Goal: Browse casually: Explore the website without a specific task or goal

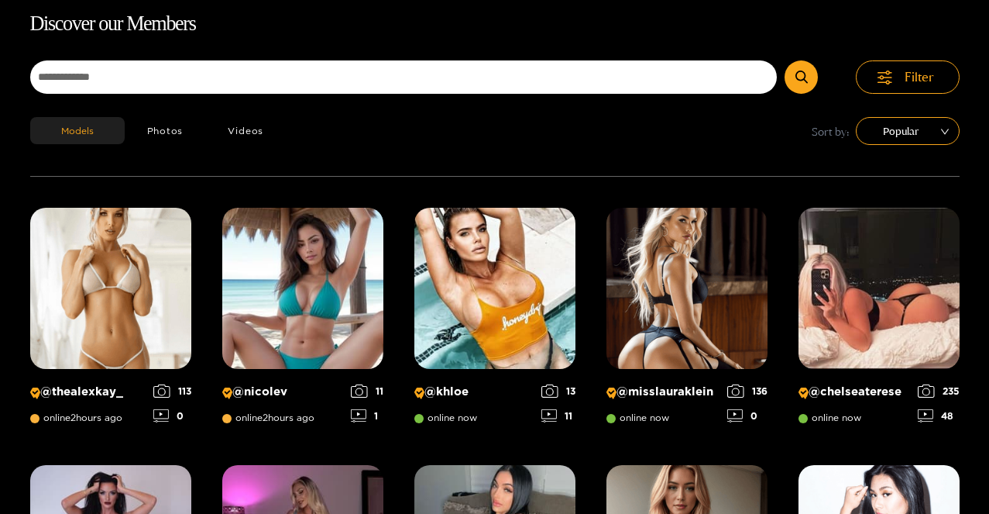
click at [686, 313] on img at bounding box center [687, 288] width 161 height 161
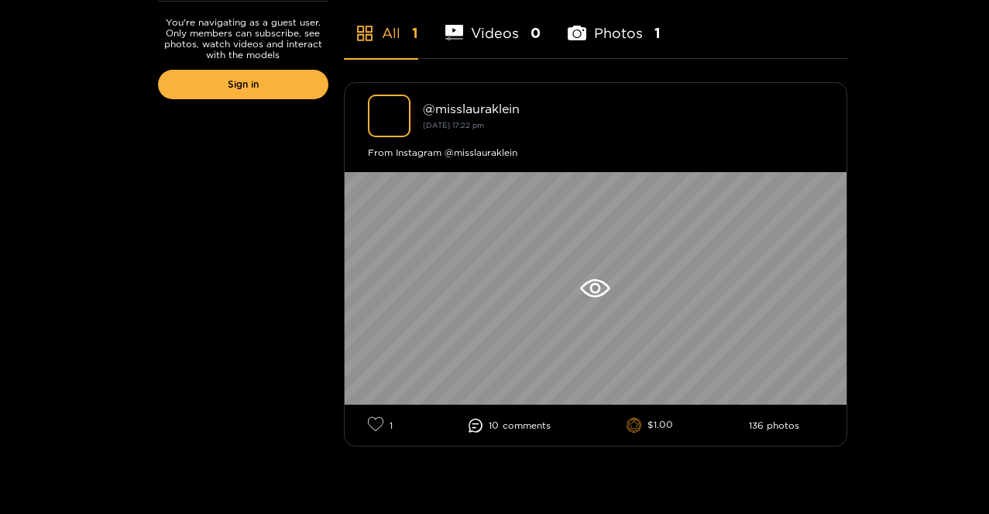
scroll to position [117, 0]
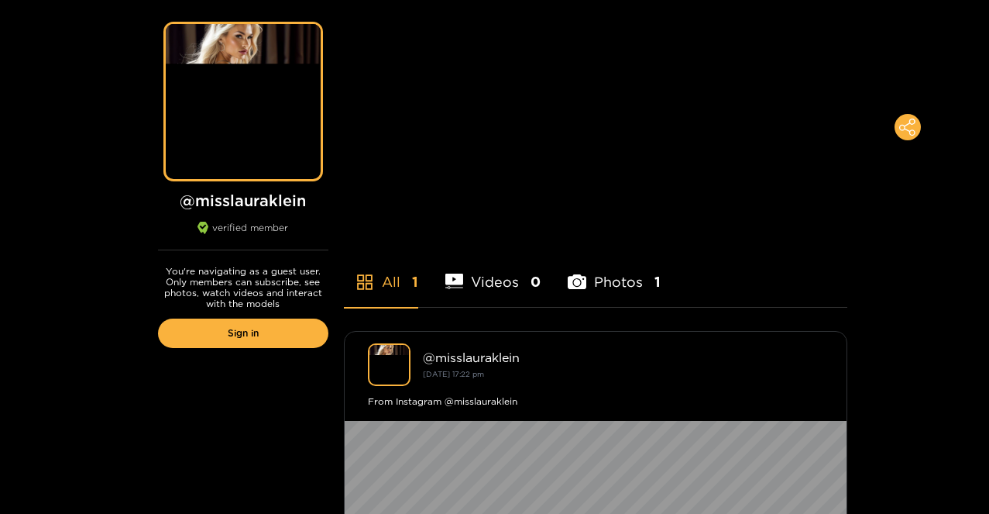
click at [259, 101] on div "Preview" at bounding box center [242, 102] width 55 height 18
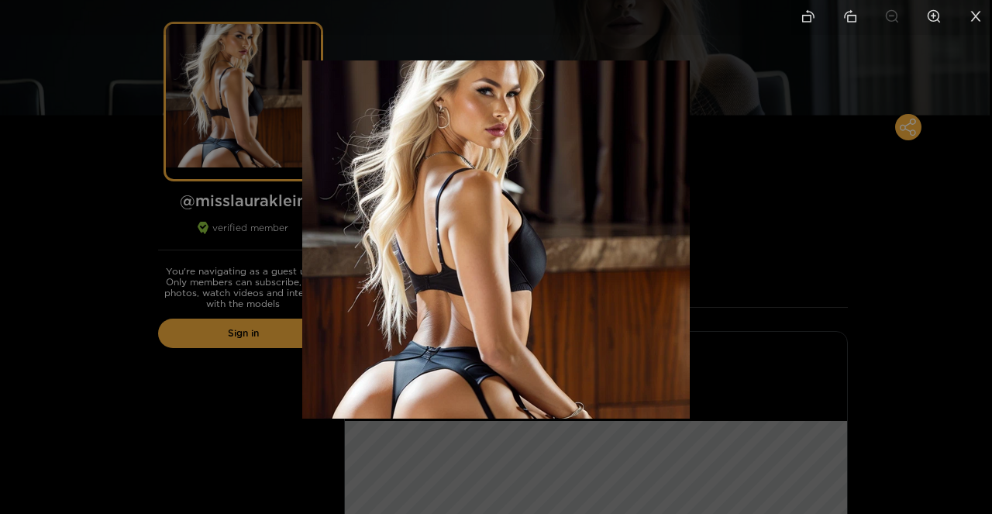
click at [982, 19] on icon "close" at bounding box center [975, 16] width 14 height 14
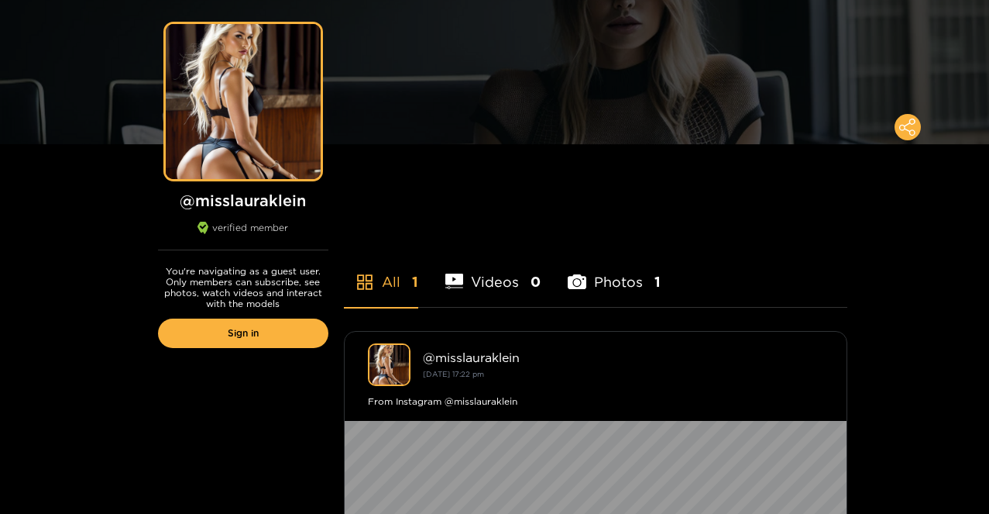
click at [624, 105] on div "Preview" at bounding box center [494, 55] width 989 height 217
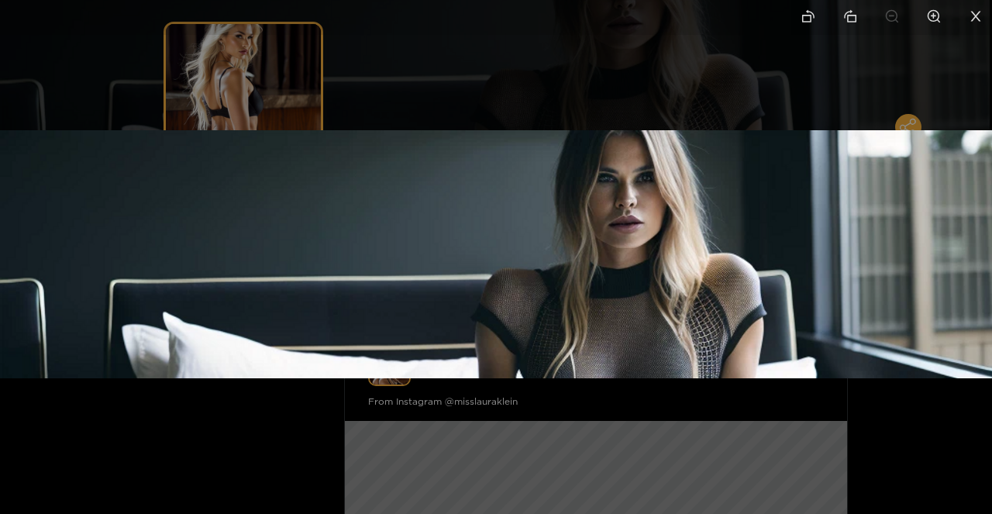
click at [985, 19] on li at bounding box center [975, 17] width 33 height 35
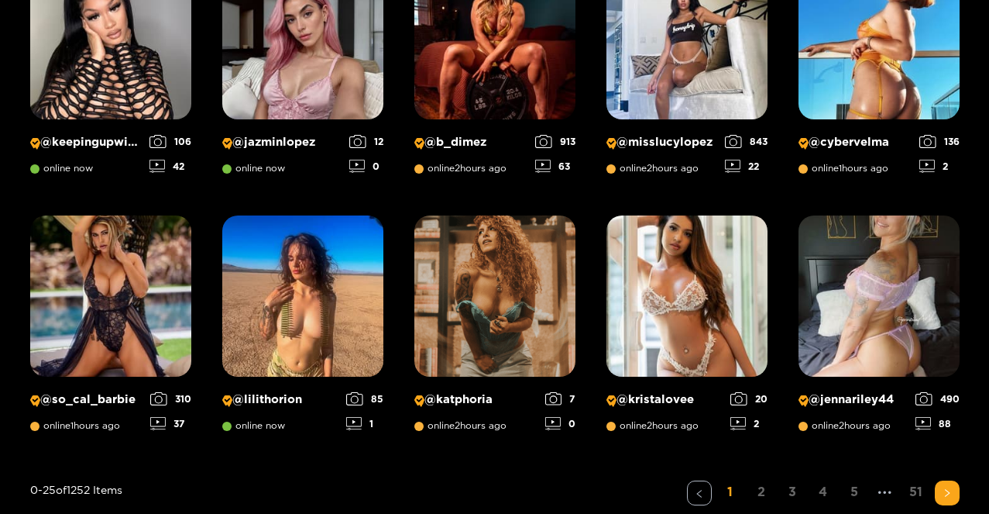
scroll to position [1111, 0]
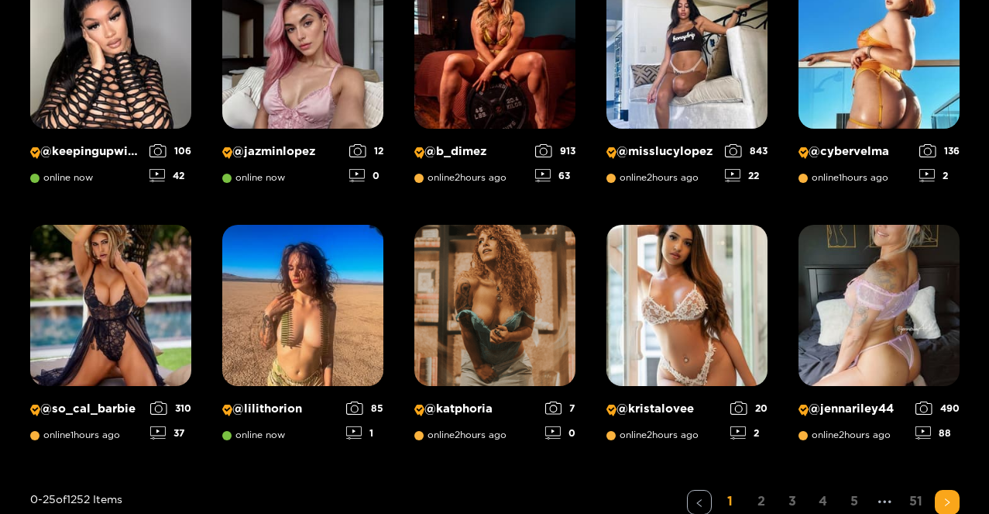
click at [813, 98] on img at bounding box center [879, 47] width 161 height 161
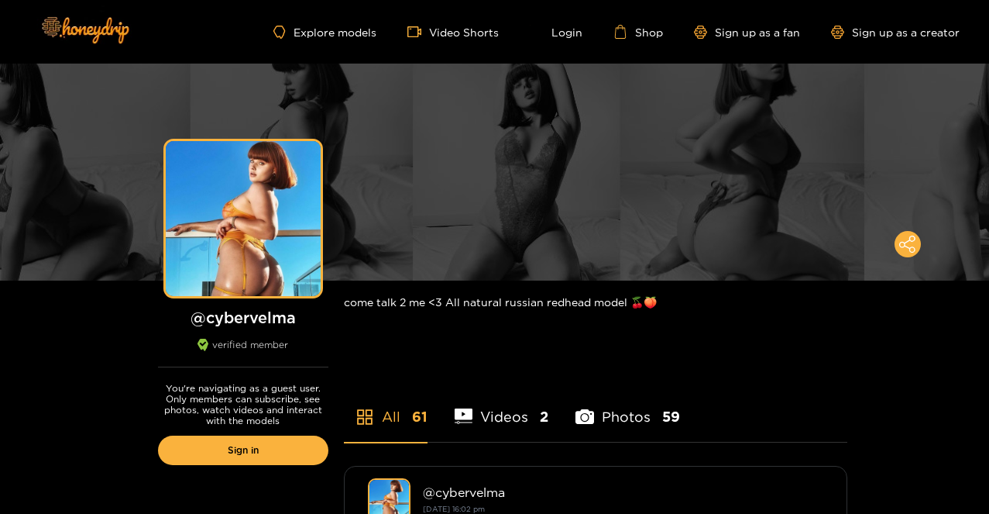
click at [457, 29] on link "Video Shorts" at bounding box center [452, 32] width 91 height 14
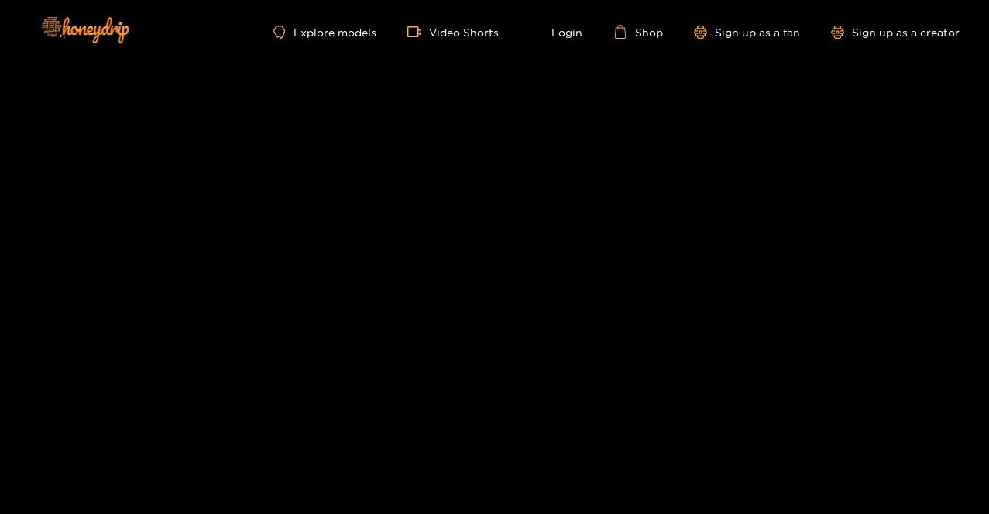
click at [336, 37] on link "Explore models" at bounding box center [324, 32] width 102 height 13
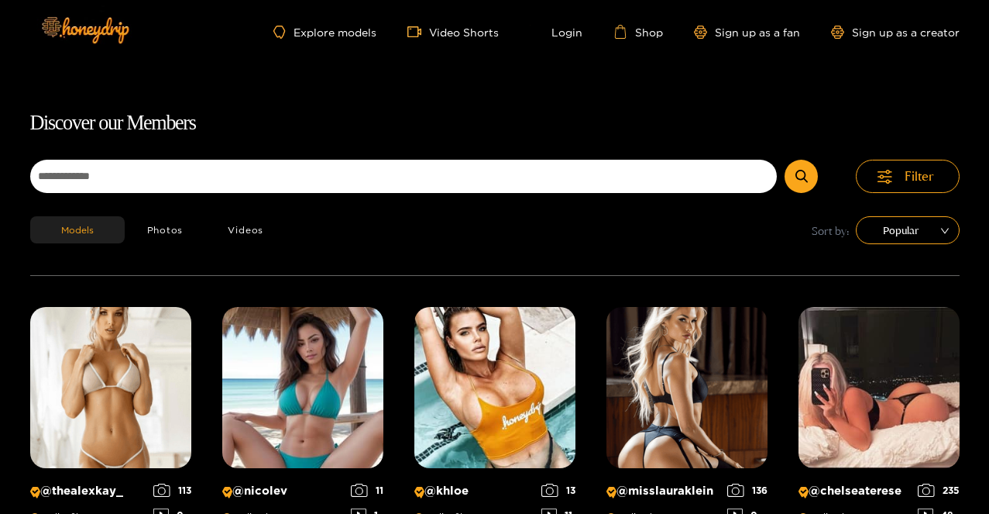
scroll to position [99, 0]
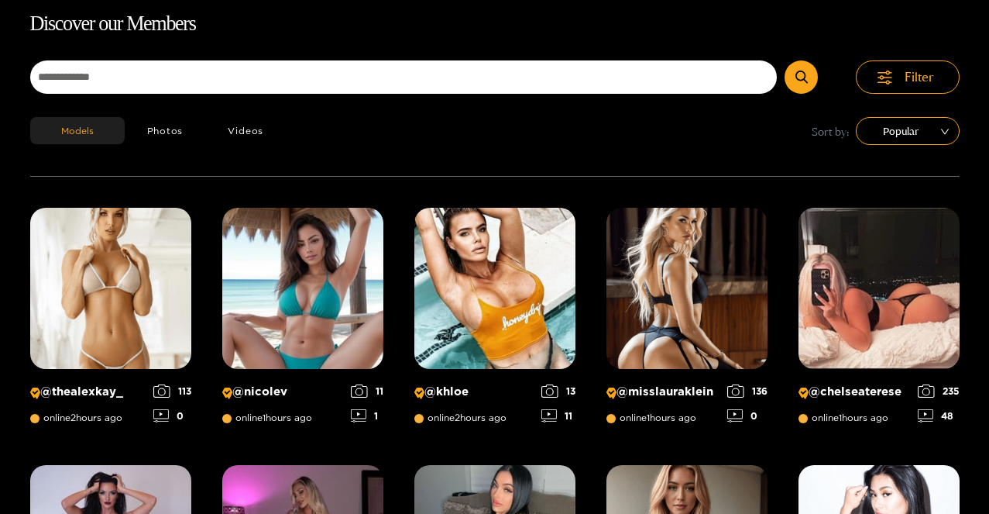
click at [246, 138] on button "Videos" at bounding box center [245, 130] width 81 height 27
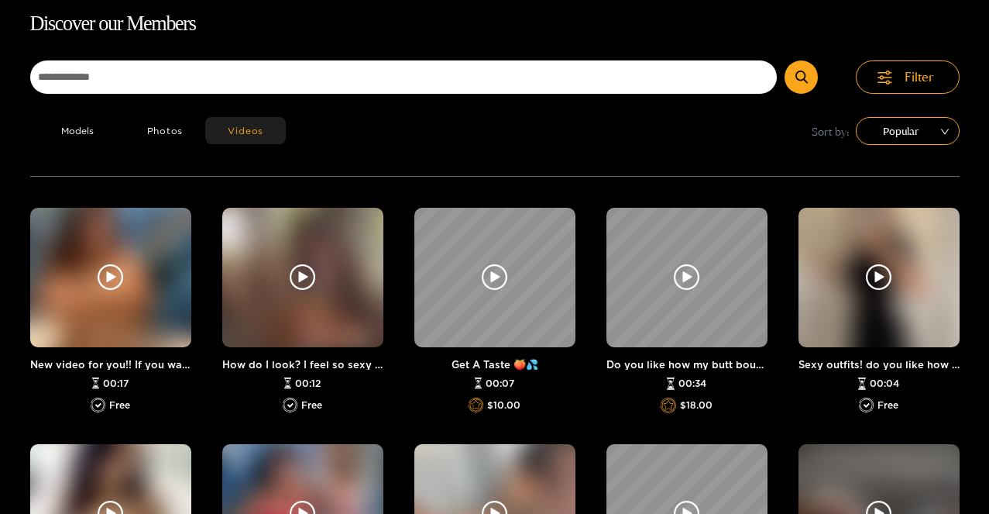
click at [101, 278] on icon at bounding box center [111, 277] width 26 height 26
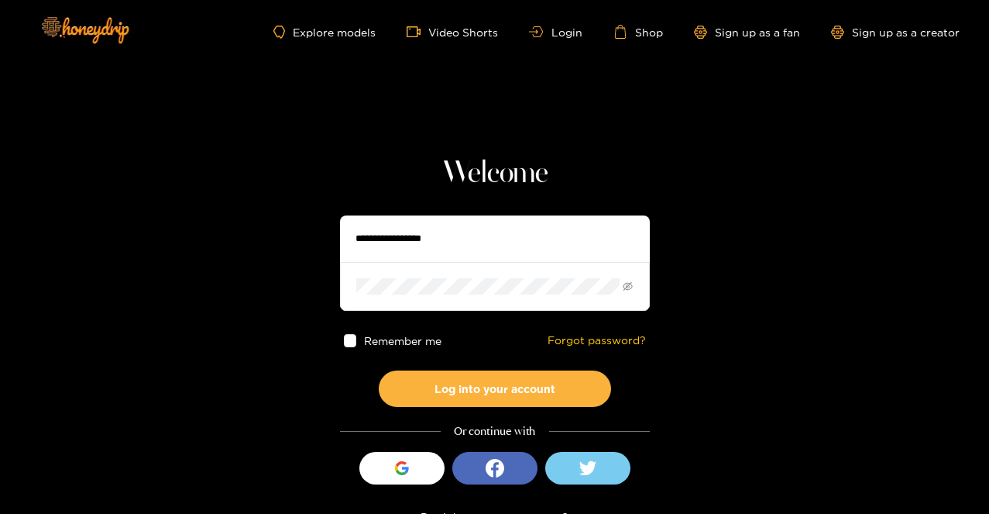
scroll to position [37, 0]
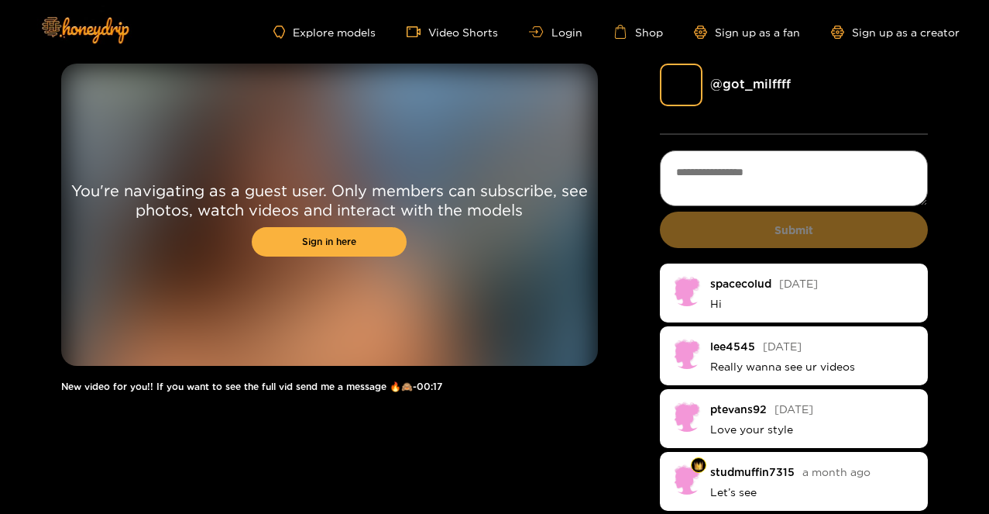
click at [120, 37] on img at bounding box center [84, 29] width 108 height 65
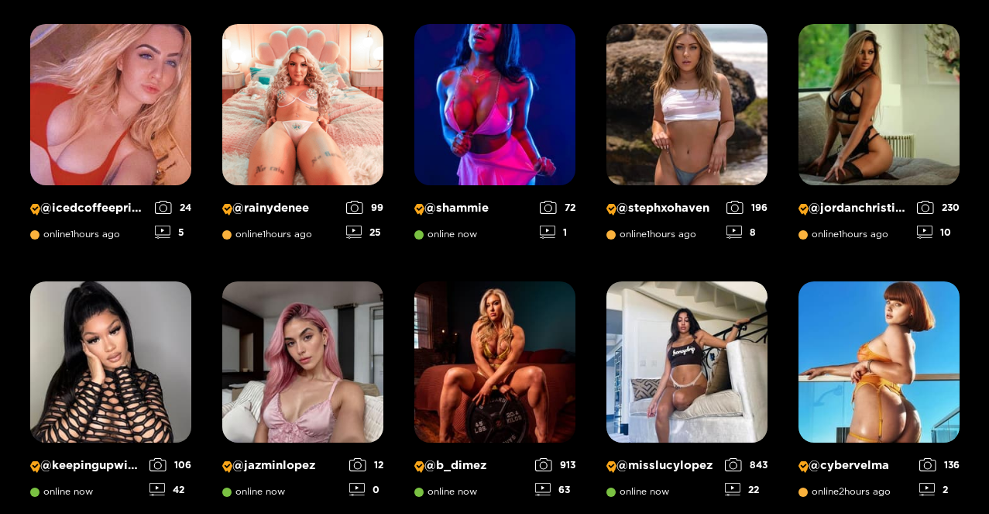
scroll to position [800, 0]
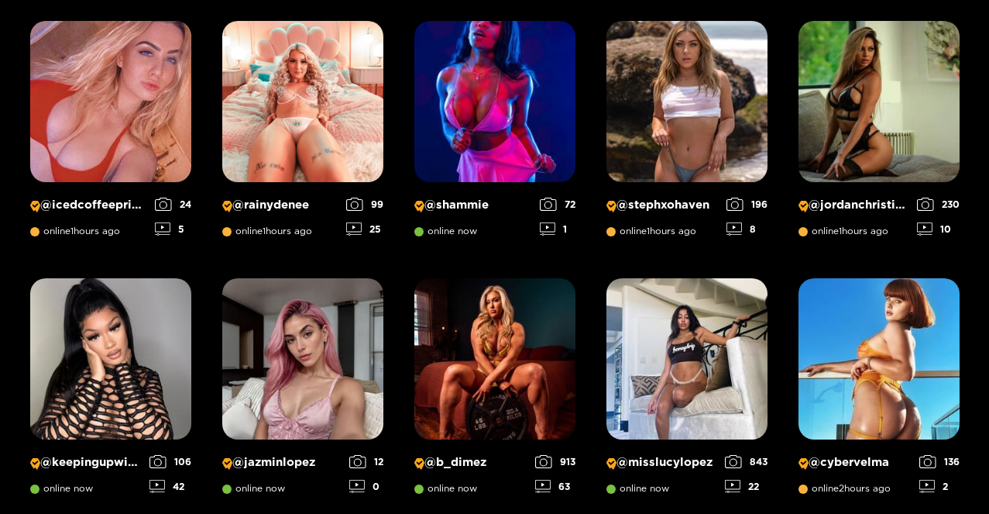
click at [914, 334] on img at bounding box center [879, 358] width 161 height 161
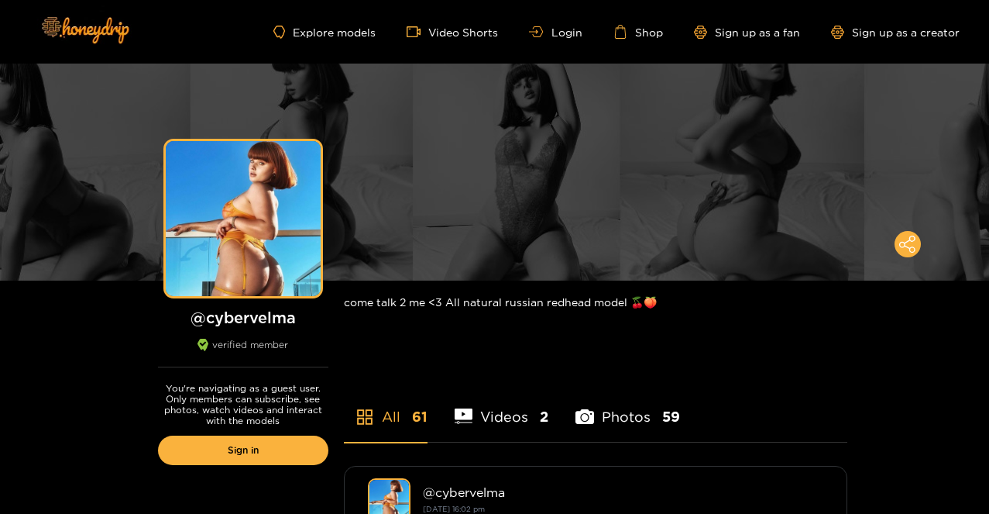
click at [67, 27] on img at bounding box center [84, 29] width 108 height 65
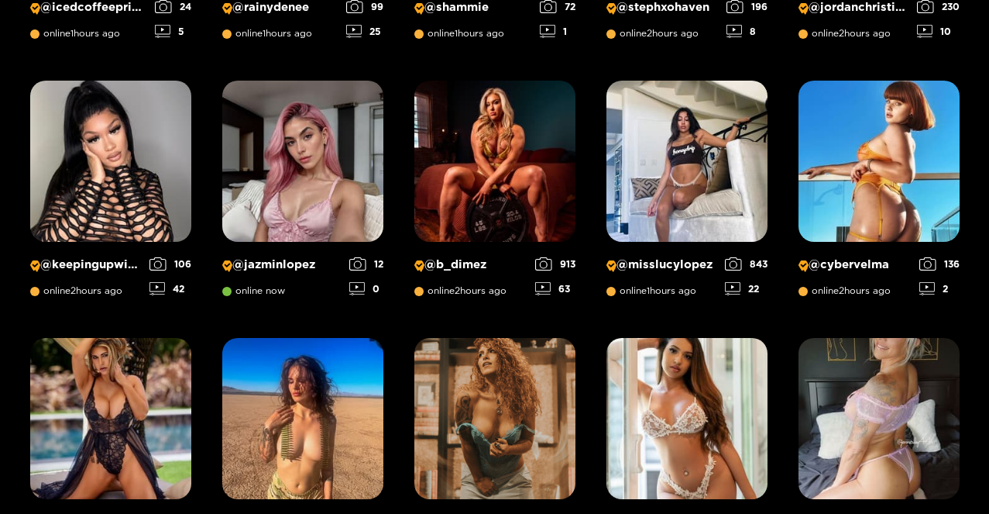
scroll to position [1343, 0]
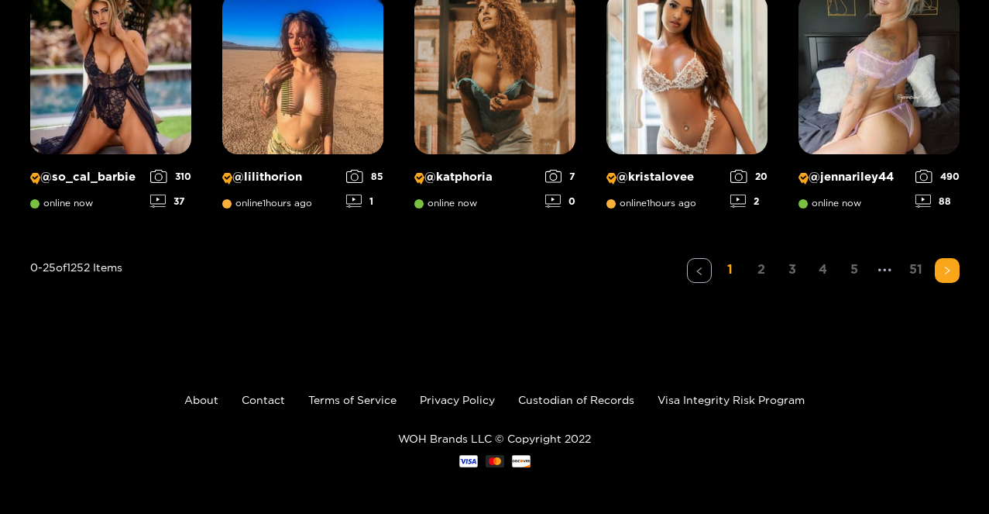
click at [914, 263] on link "51" at bounding box center [916, 269] width 25 height 22
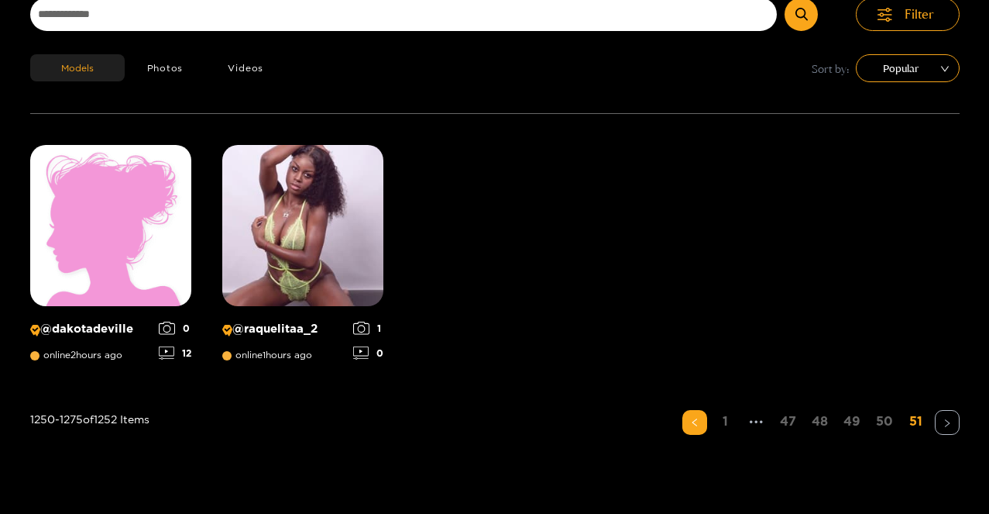
scroll to position [175, 0]
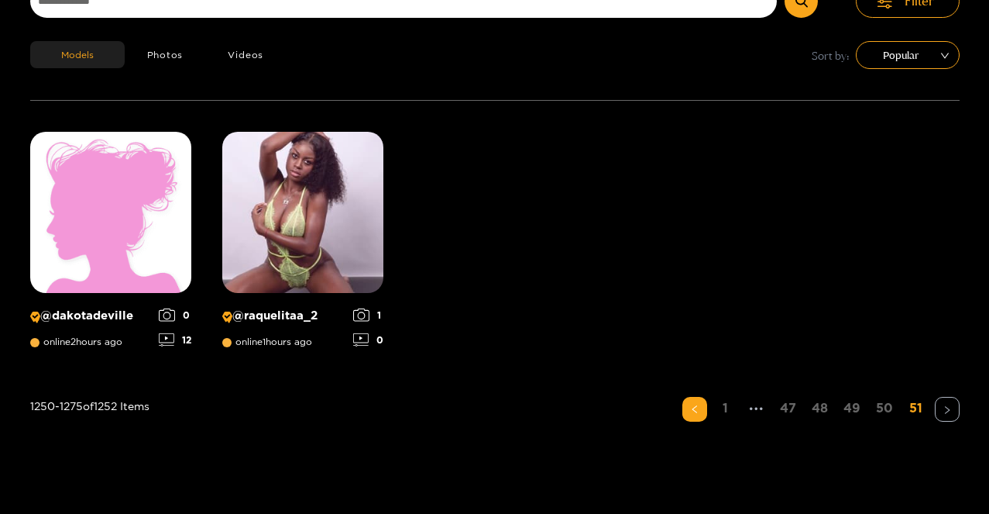
click at [882, 407] on link "50" at bounding box center [885, 408] width 26 height 22
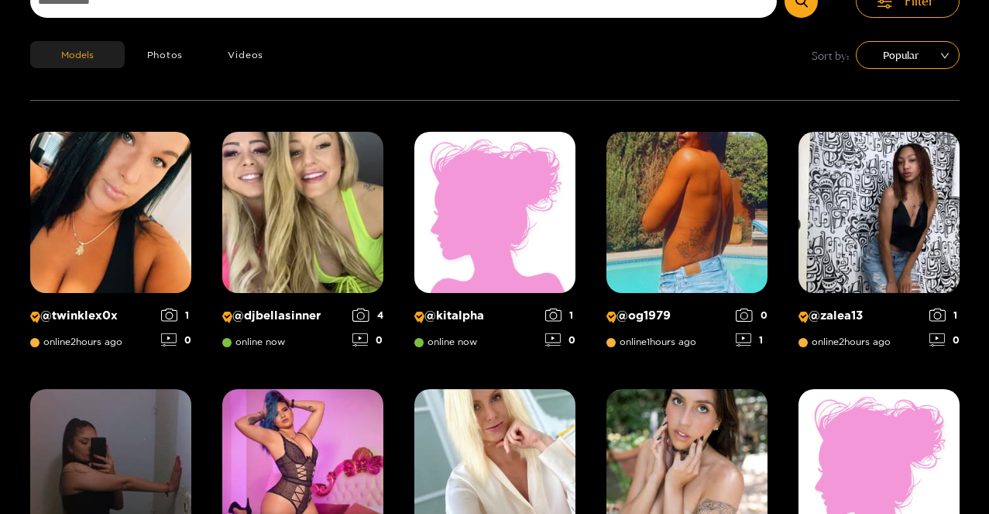
scroll to position [99, 0]
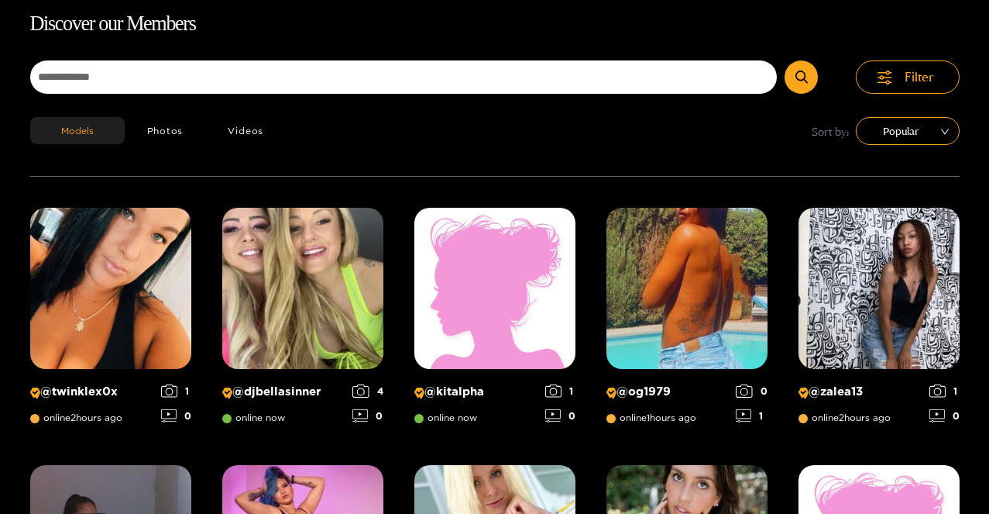
click at [625, 335] on img at bounding box center [687, 288] width 161 height 161
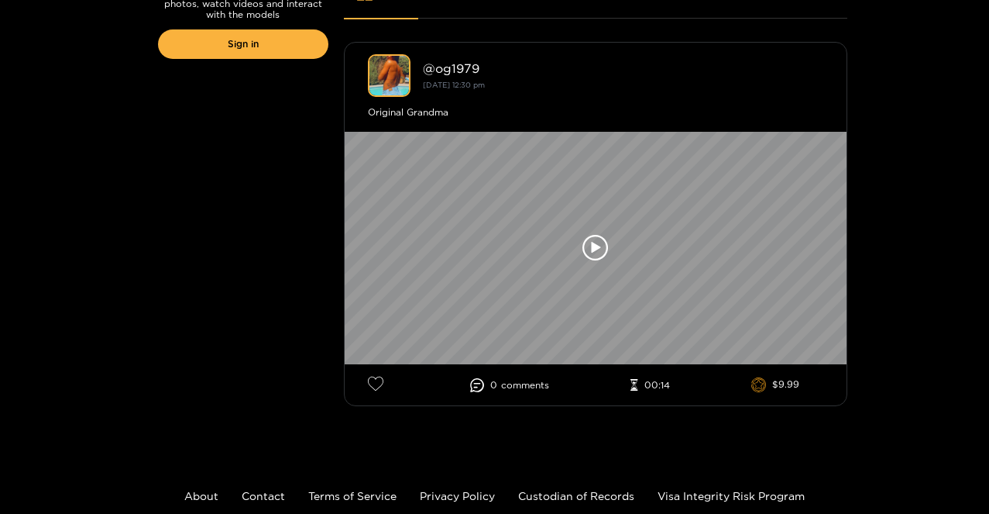
scroll to position [404, 0]
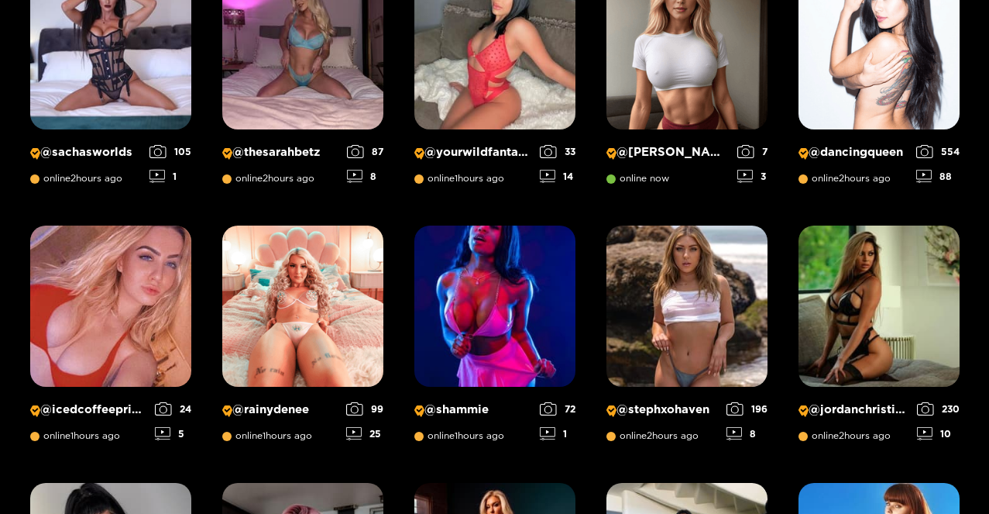
scroll to position [1343, 0]
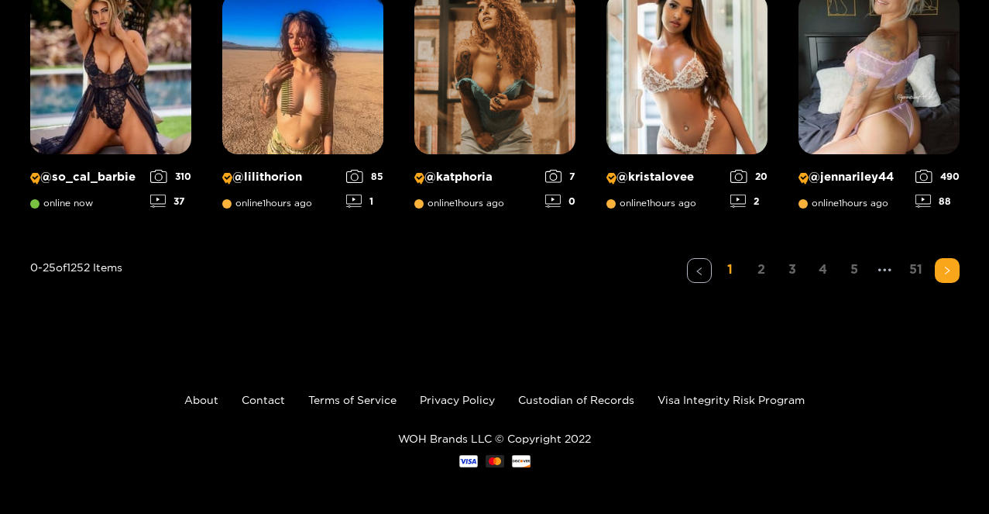
click at [914, 270] on link "51" at bounding box center [916, 269] width 25 height 22
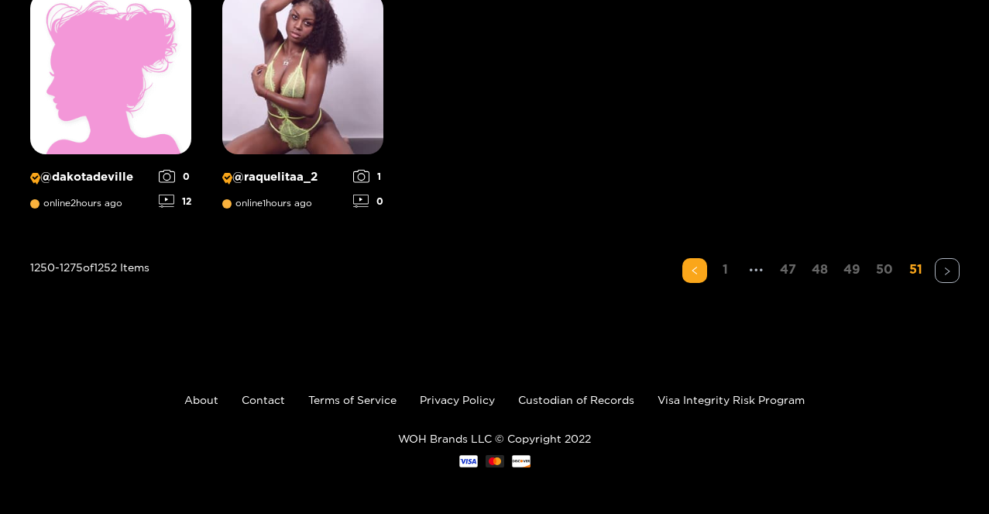
scroll to position [99, 0]
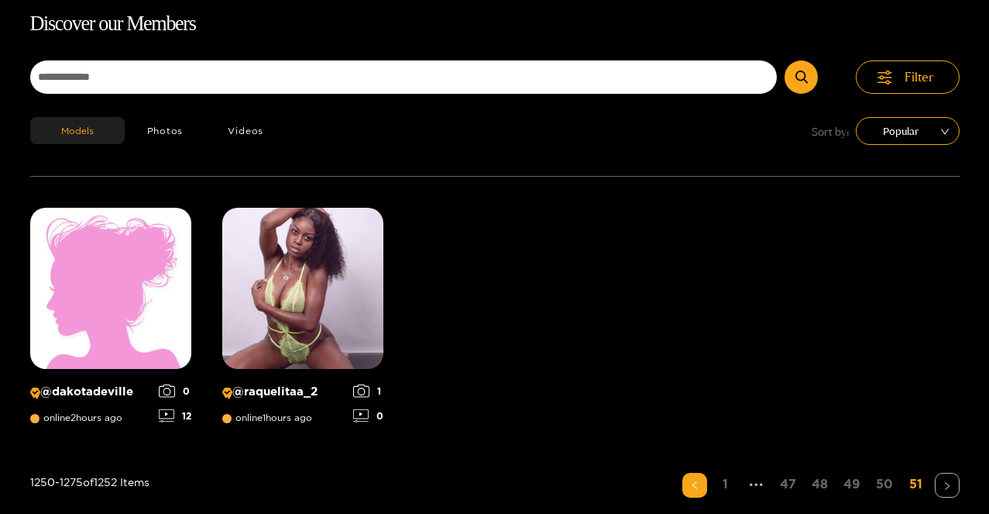
click at [885, 272] on div "@ dakotadeville online 2 hours ago 0 12 @ raquelitaa_2 online 1 hours ago 1 0" at bounding box center [495, 321] width 930 height 226
click at [878, 479] on link "50" at bounding box center [885, 484] width 26 height 22
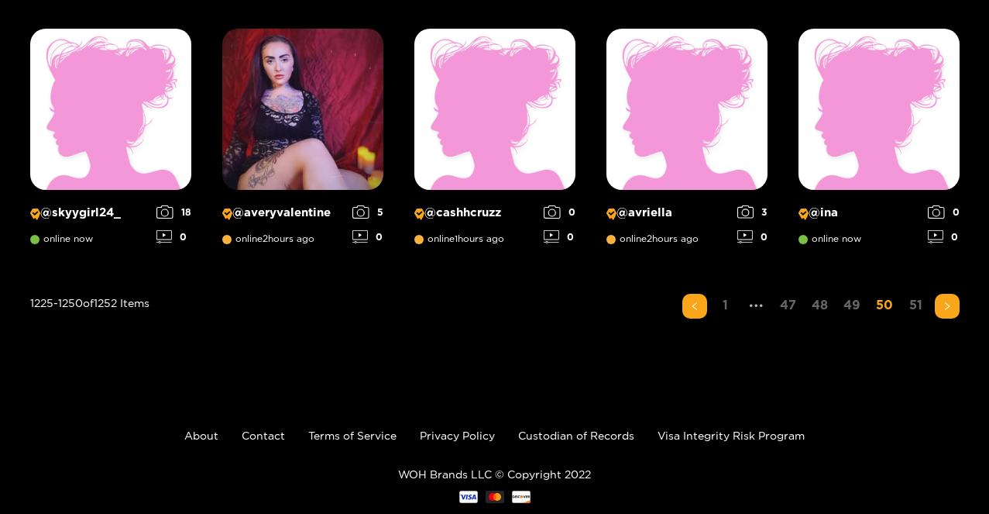
scroll to position [1325, 0]
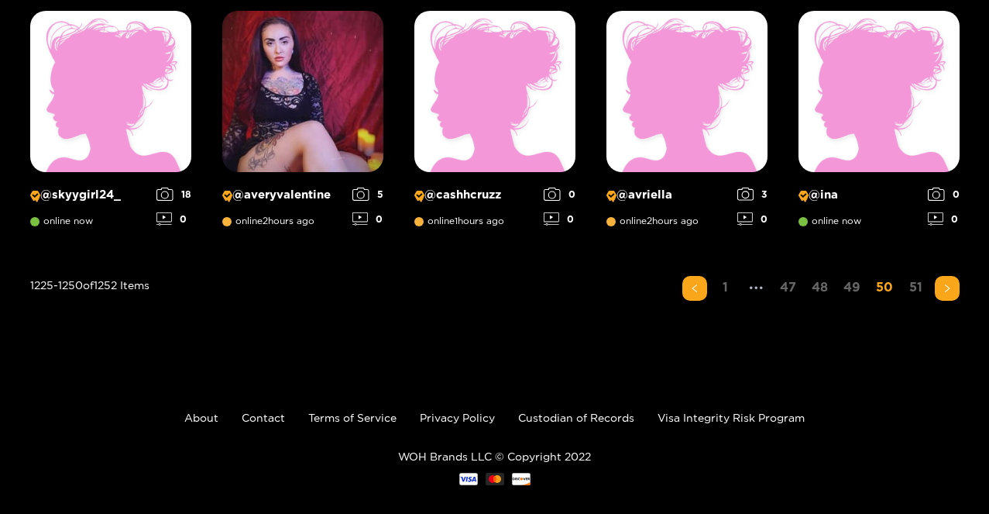
click at [856, 288] on link "49" at bounding box center [852, 287] width 26 height 22
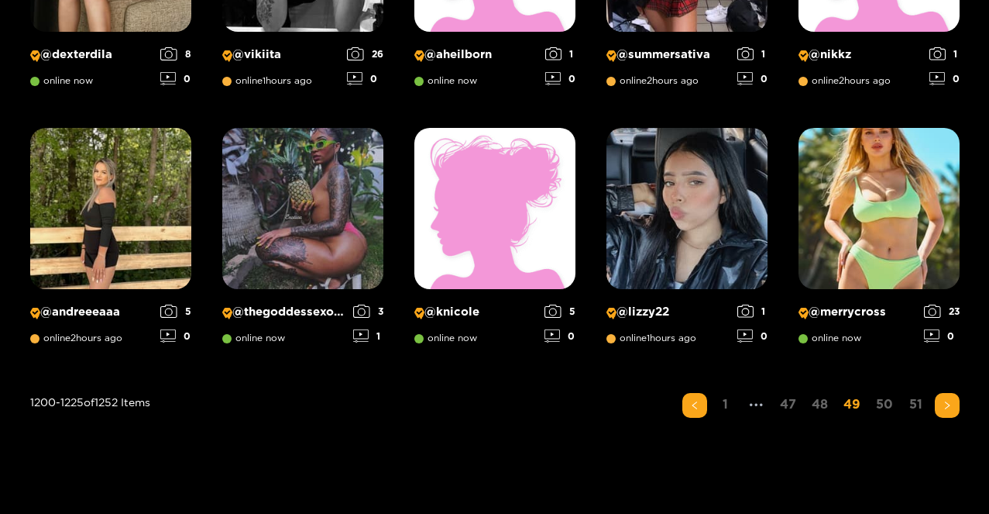
scroll to position [1213, 0]
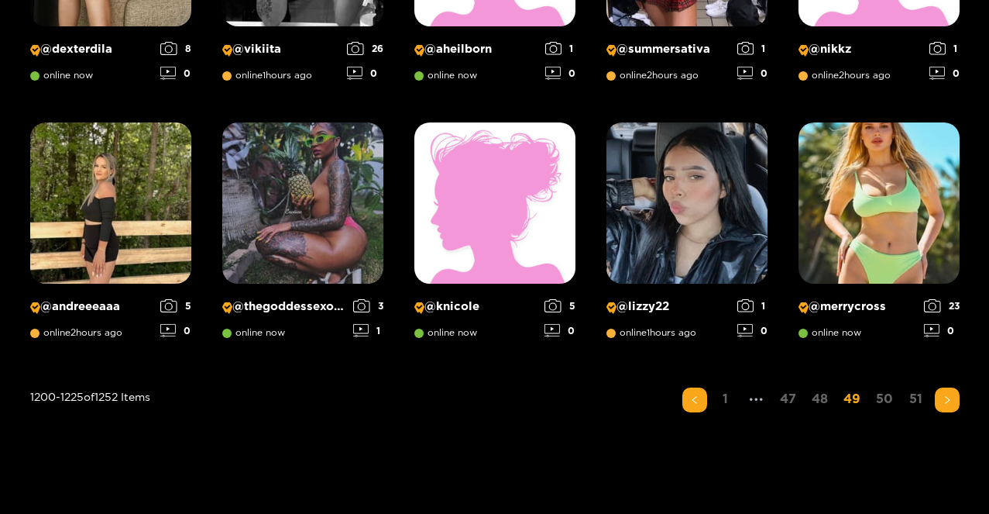
click at [823, 402] on link "48" at bounding box center [820, 398] width 26 height 22
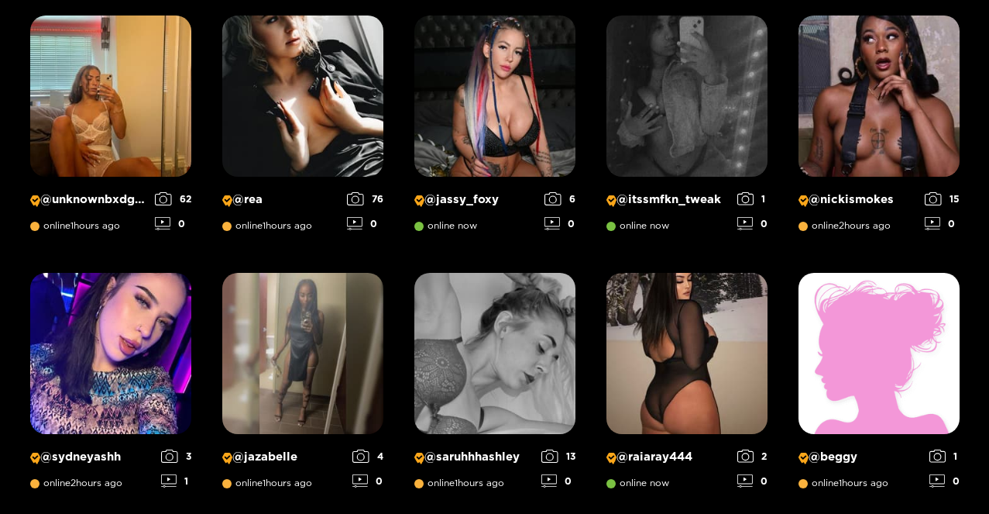
scroll to position [1343, 0]
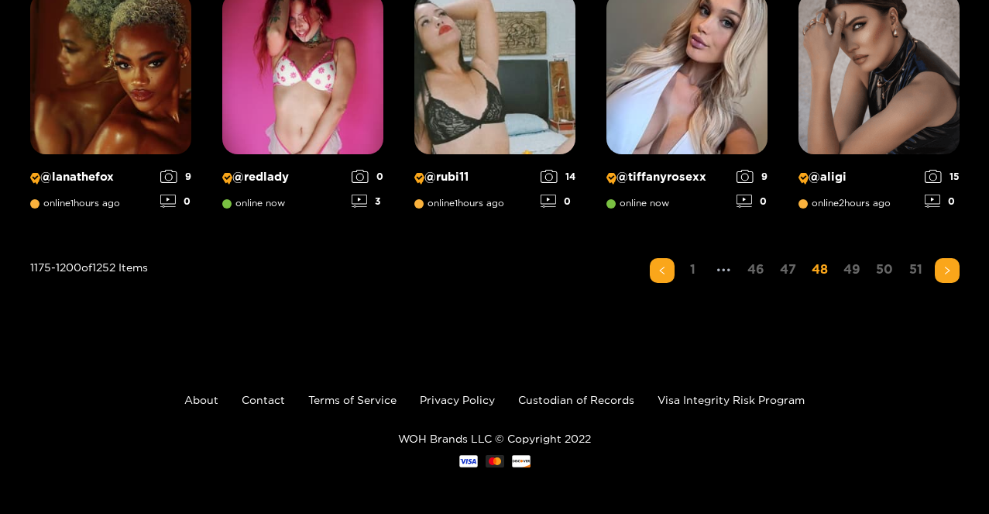
click at [725, 403] on link "Visa Integrity Risk Program" at bounding box center [731, 400] width 147 height 12
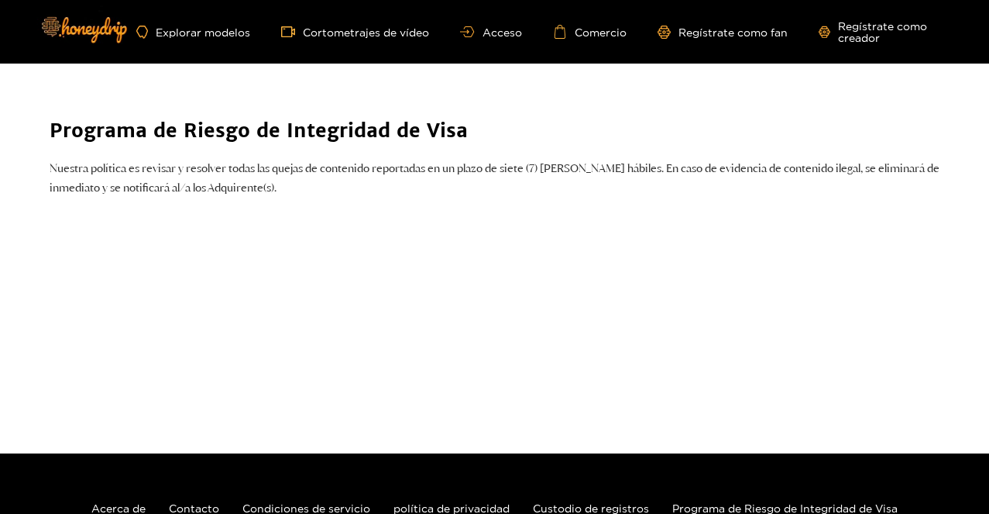
click at [179, 175] on p "Nuestra política es revisar y resolver todas las quejas de contenido reportadas…" at bounding box center [495, 178] width 891 height 39
click at [98, 49] on img at bounding box center [83, 29] width 107 height 64
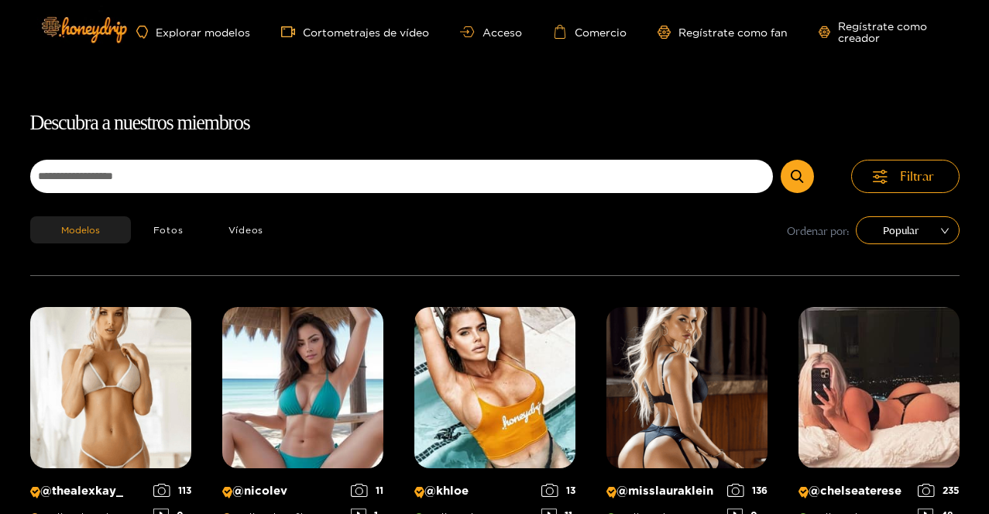
click at [579, 33] on font "Comercio" at bounding box center [601, 32] width 52 height 12
